Goal: Ask a question

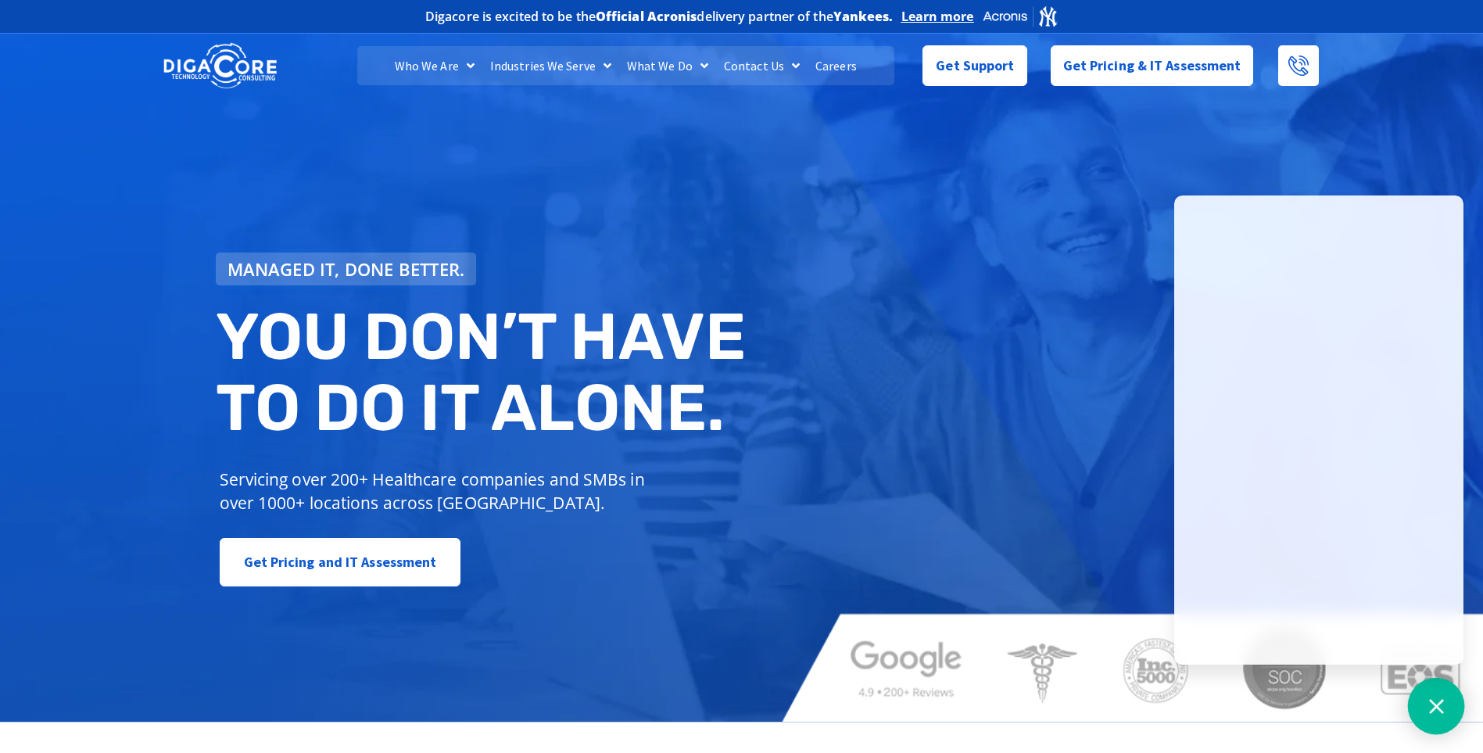
click at [1430, 709] on icon at bounding box center [1436, 706] width 20 height 20
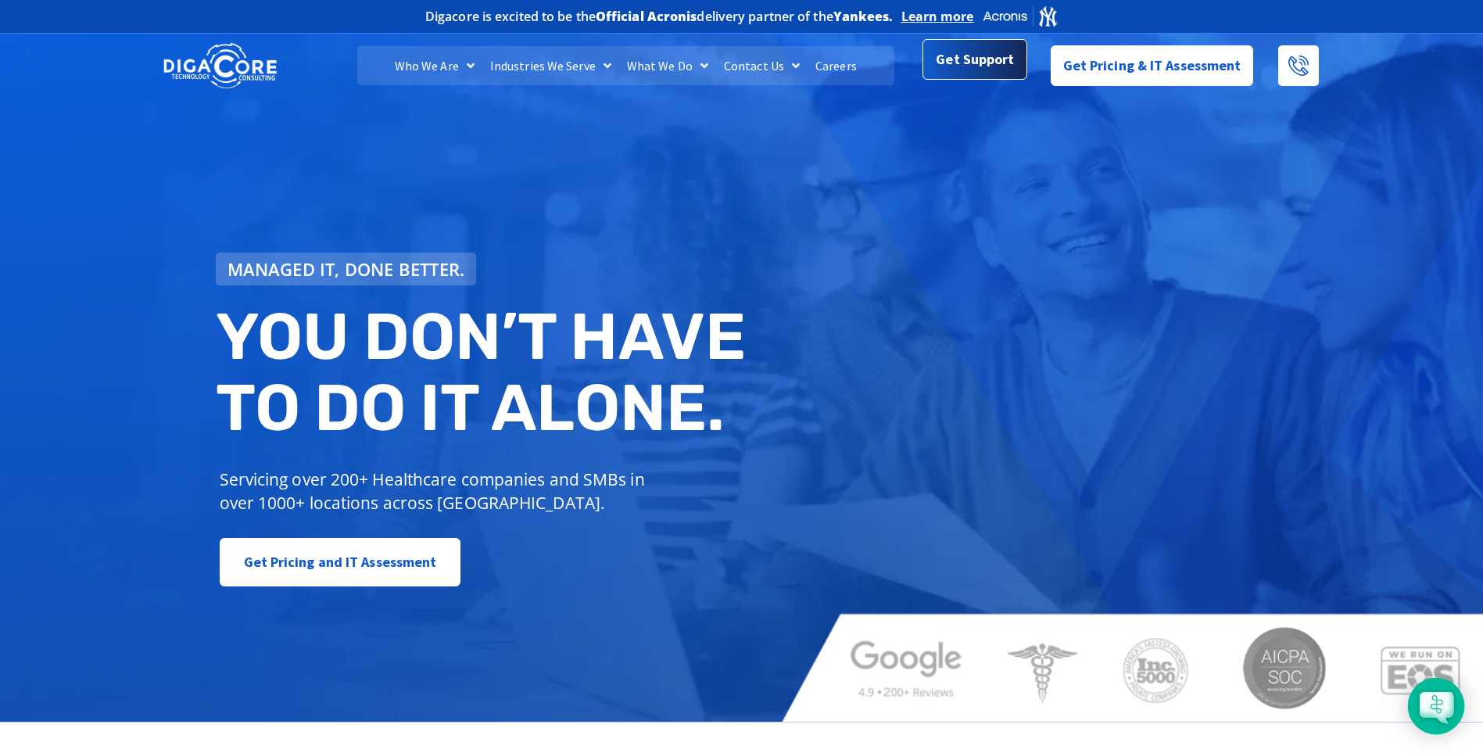
click at [997, 66] on span "Get Support" at bounding box center [975, 62] width 78 height 31
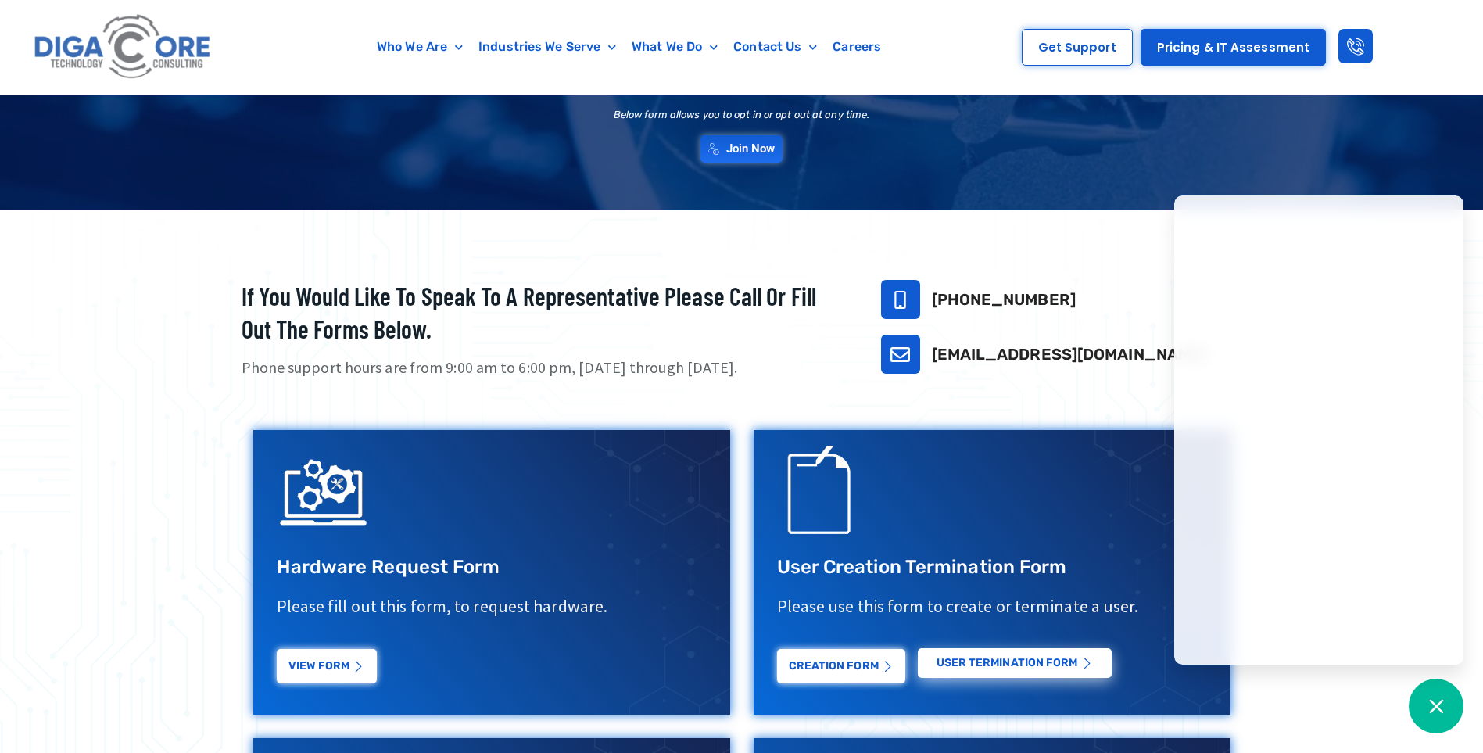
scroll to position [234, 0]
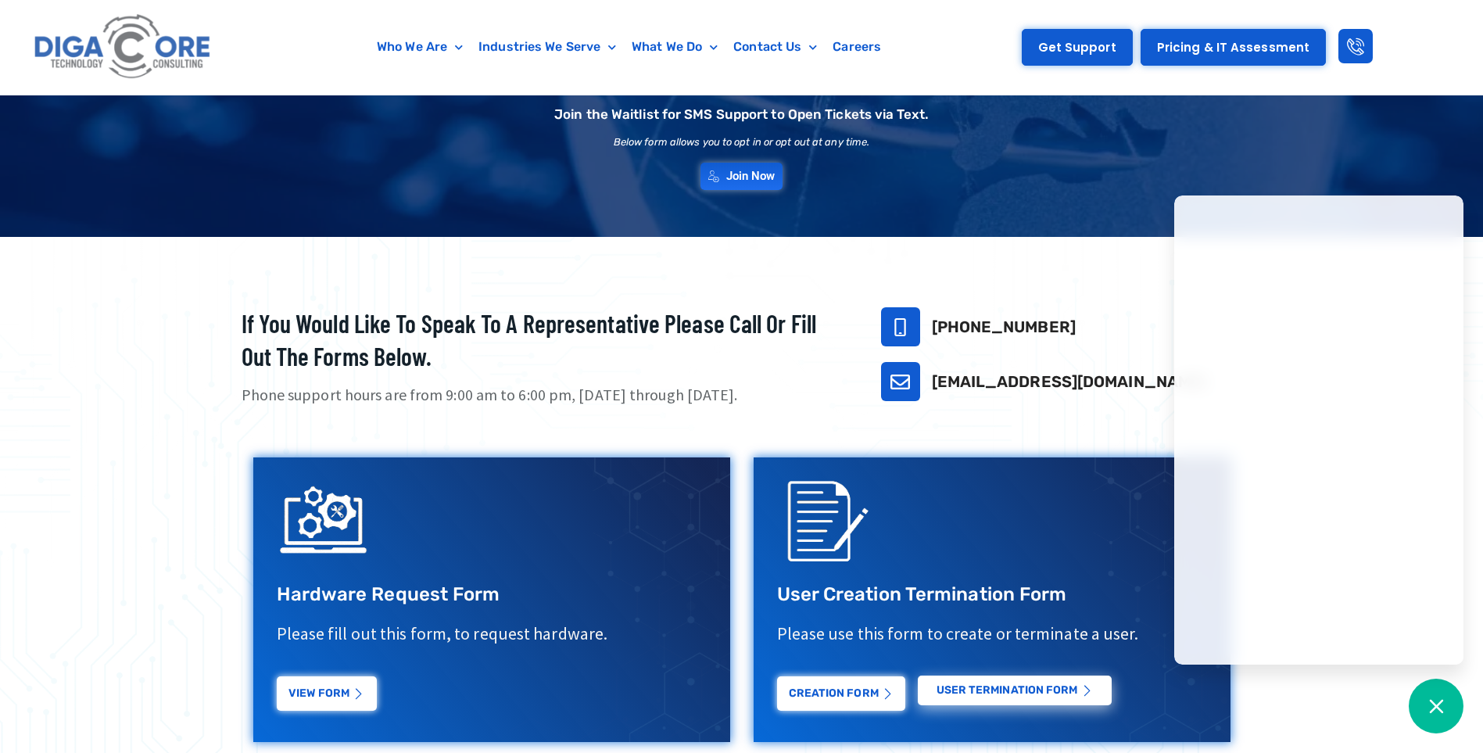
click at [1075, 46] on span "Get Support" at bounding box center [1077, 47] width 78 height 12
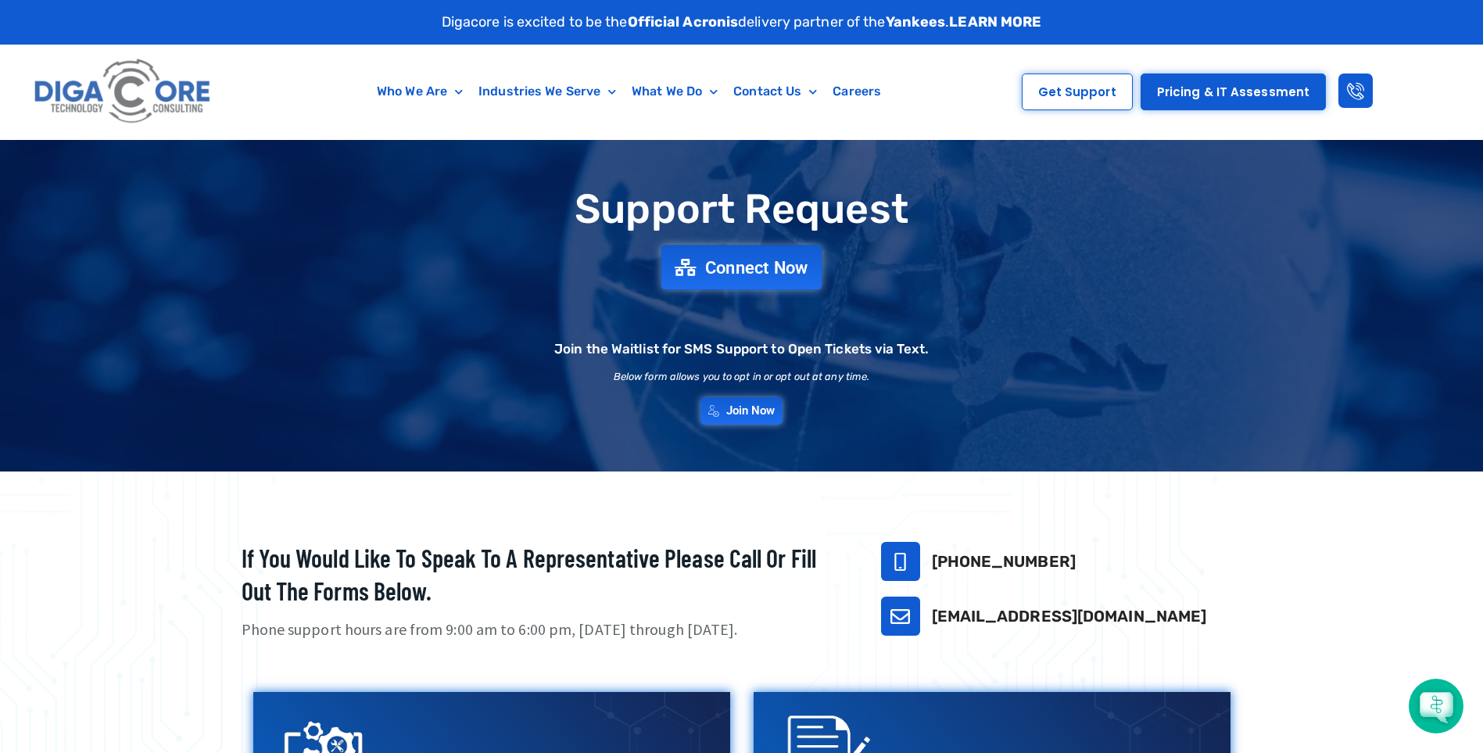
click at [735, 264] on span "Connect Now" at bounding box center [756, 267] width 103 height 17
